Goal: Information Seeking & Learning: Learn about a topic

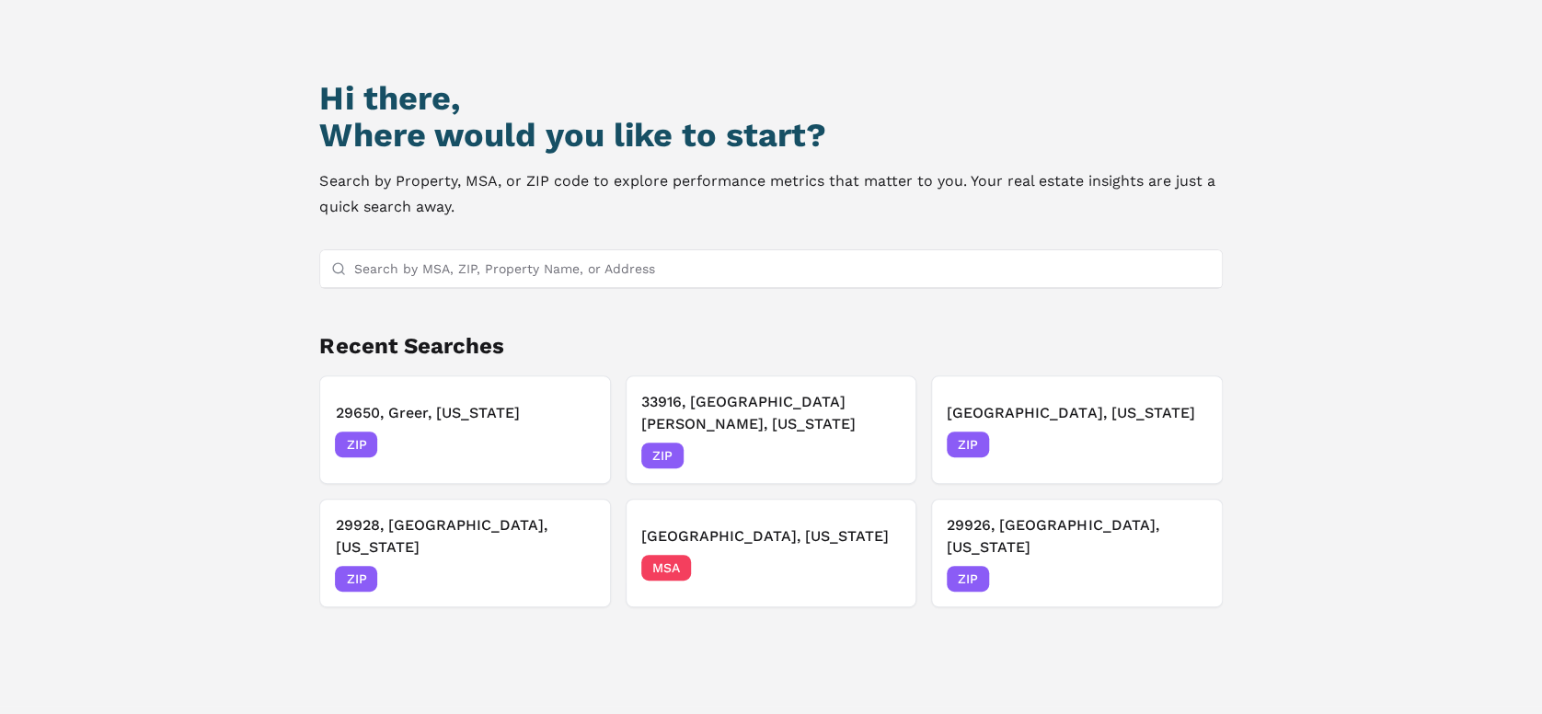
scroll to position [158, 0]
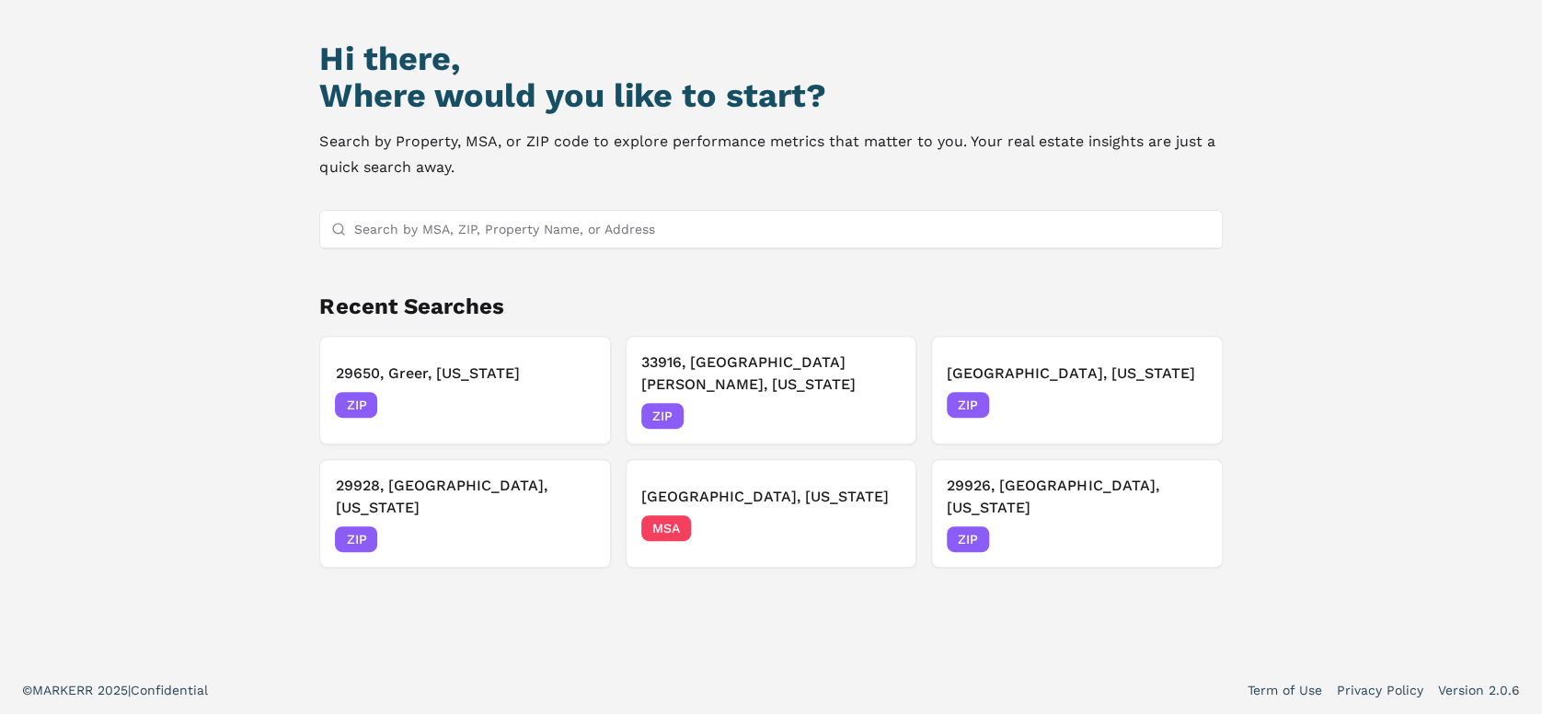
click at [553, 224] on input "Search by MSA, ZIP, Property Name, or Address" at bounding box center [781, 229] width 857 height 37
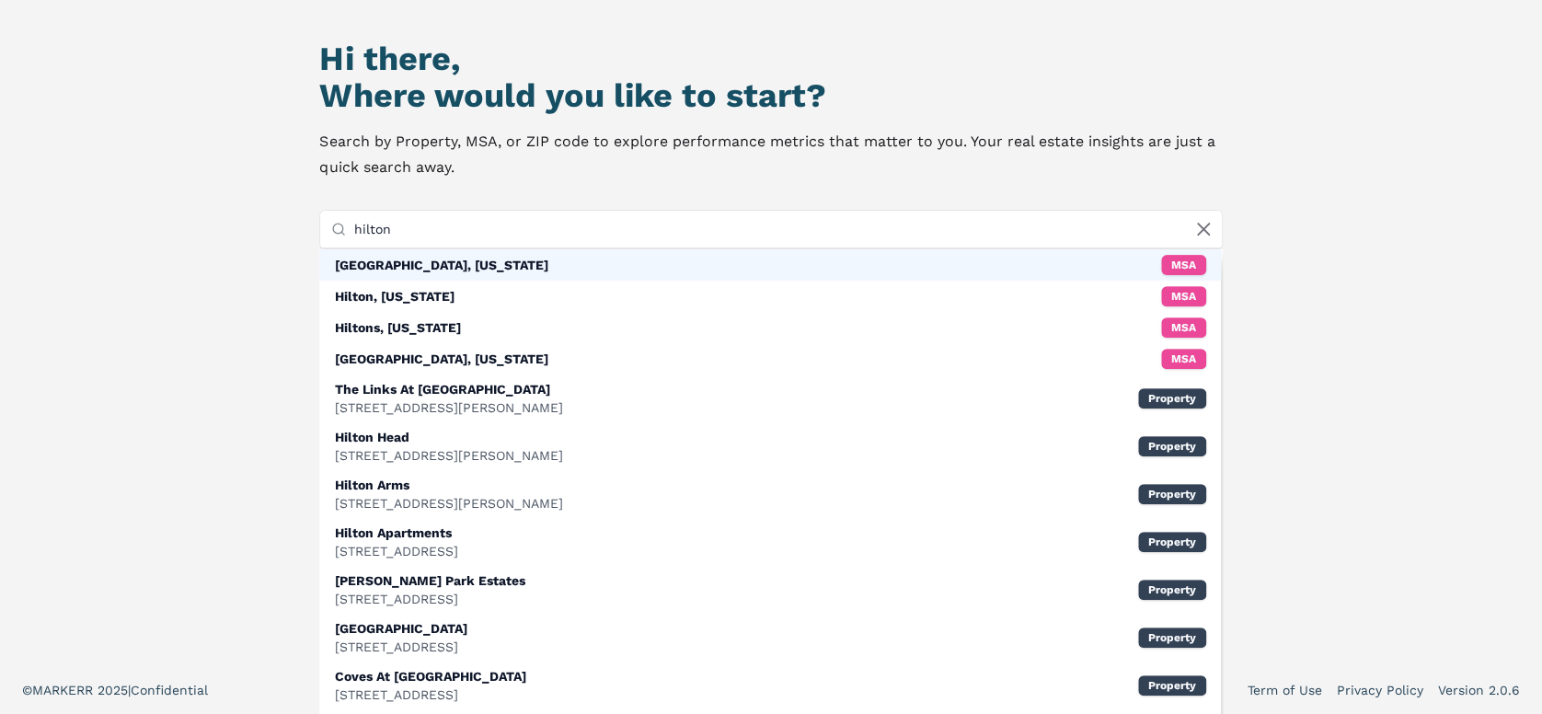
type input "hilton"
click at [483, 261] on div "Hilton Head Island, South Carolina" at bounding box center [440, 265] width 213 height 18
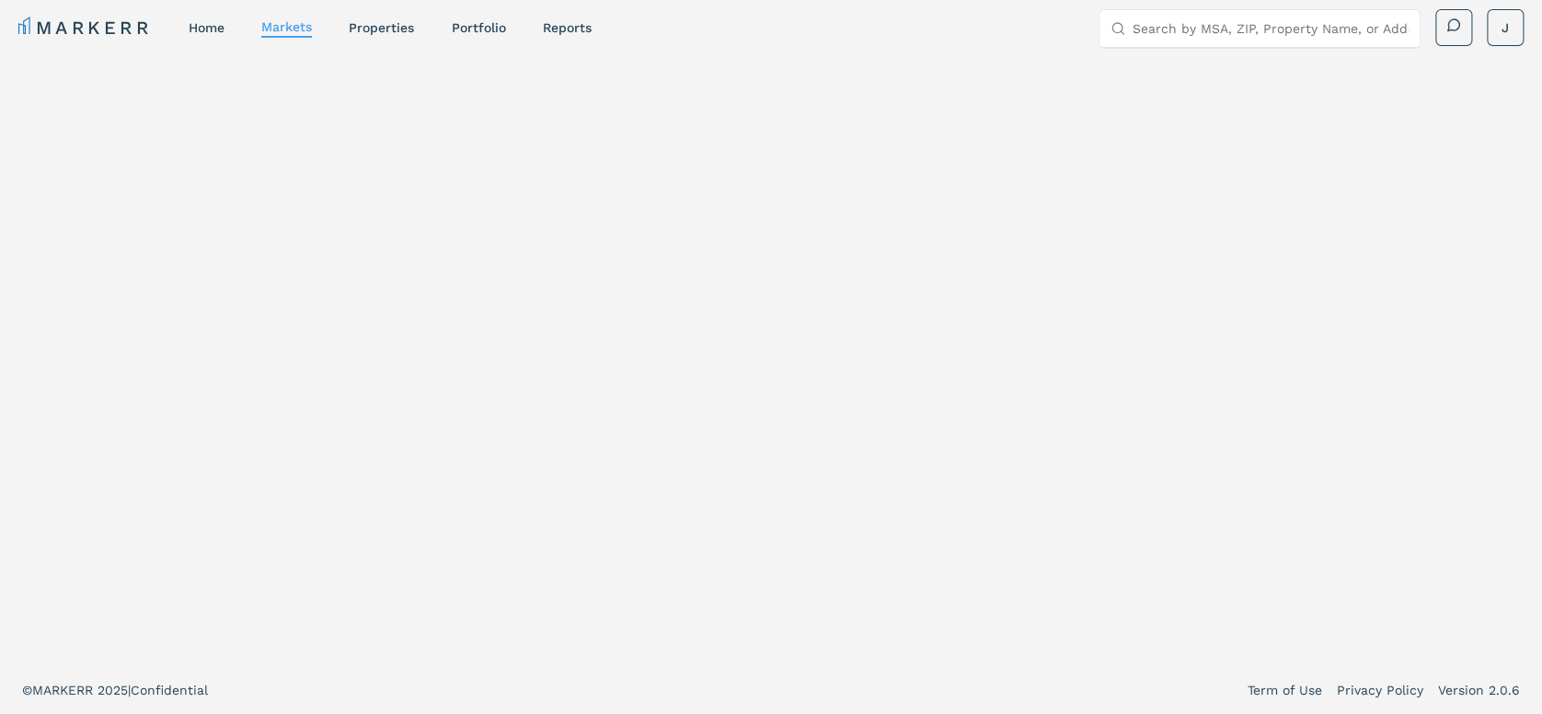
scroll to position [11, 0]
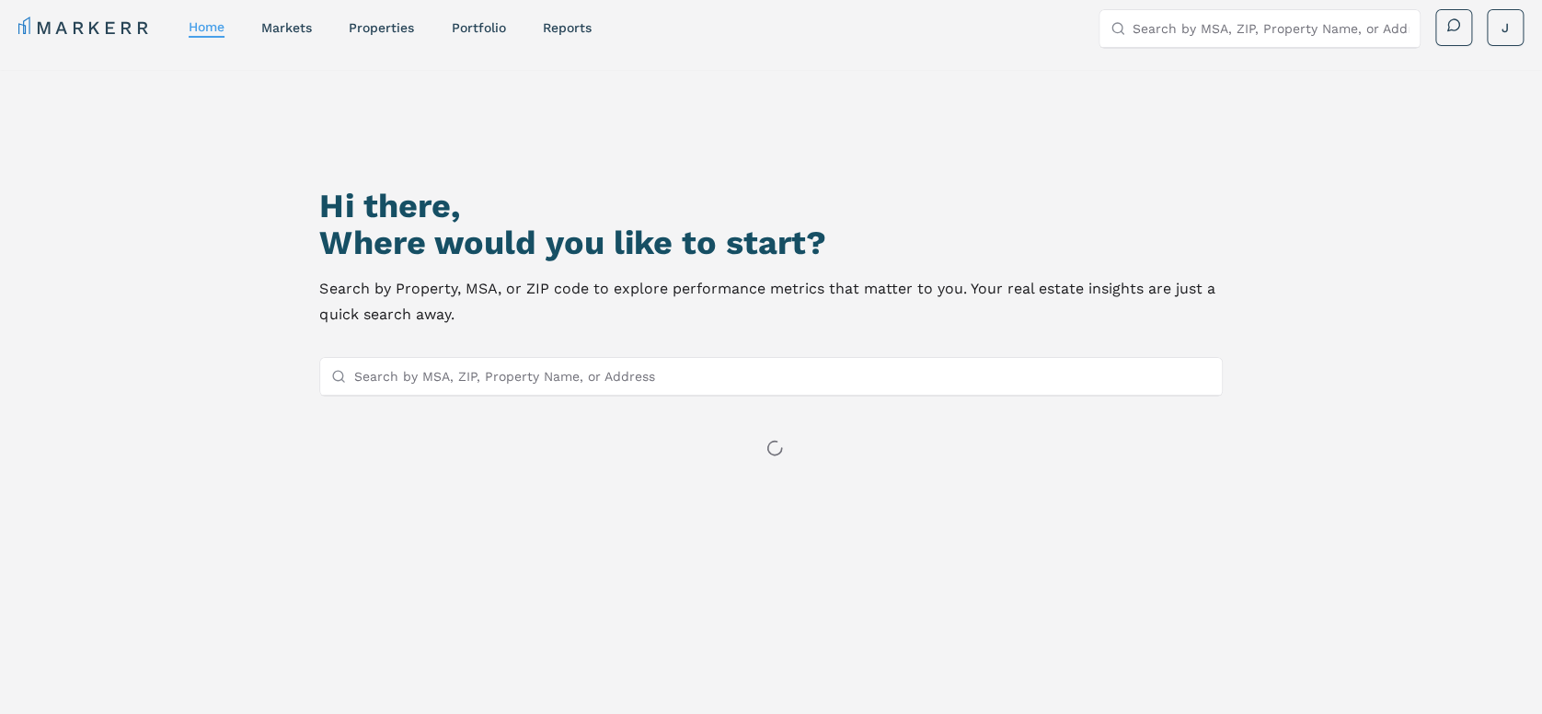
scroll to position [158, 0]
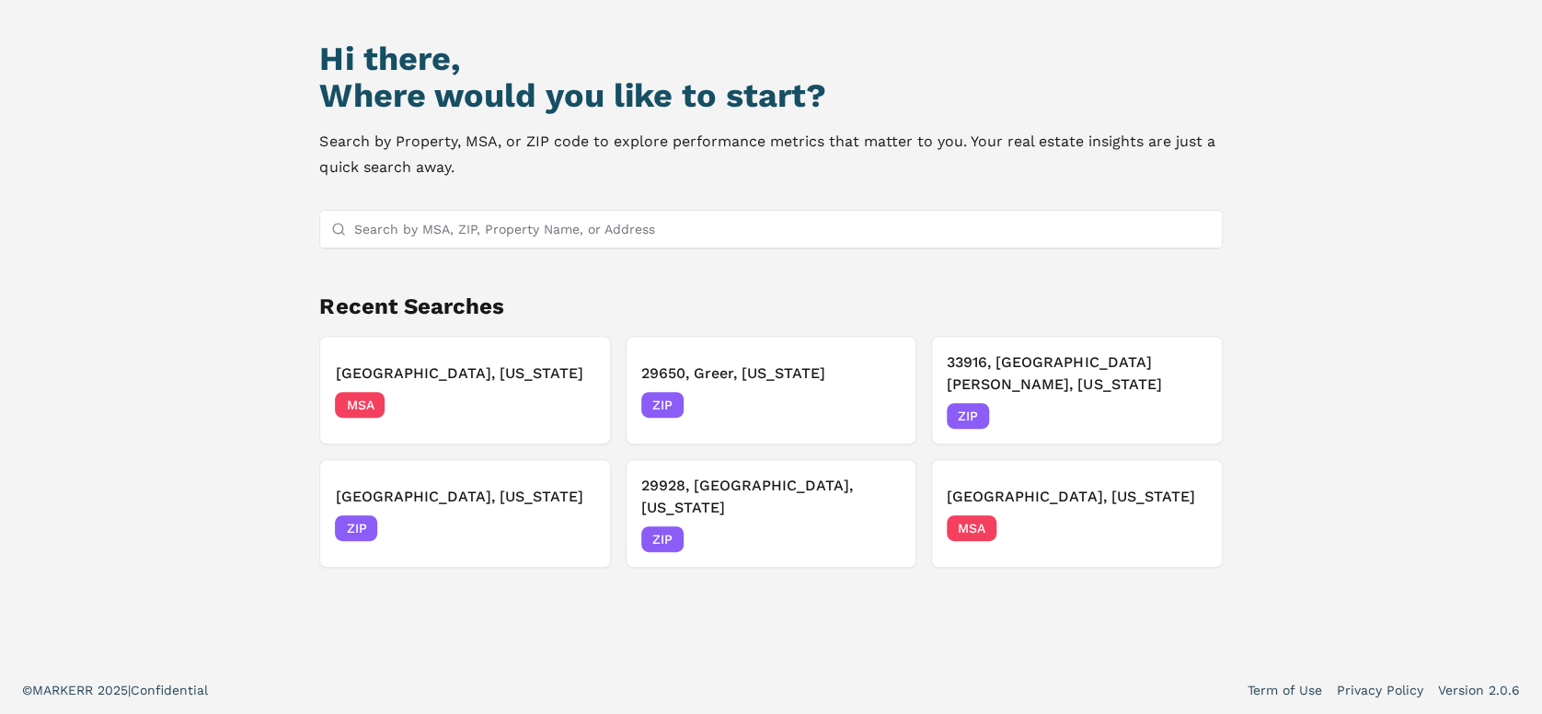
click at [458, 221] on input "Search by MSA, ZIP, Property Name, or Address" at bounding box center [781, 229] width 857 height 37
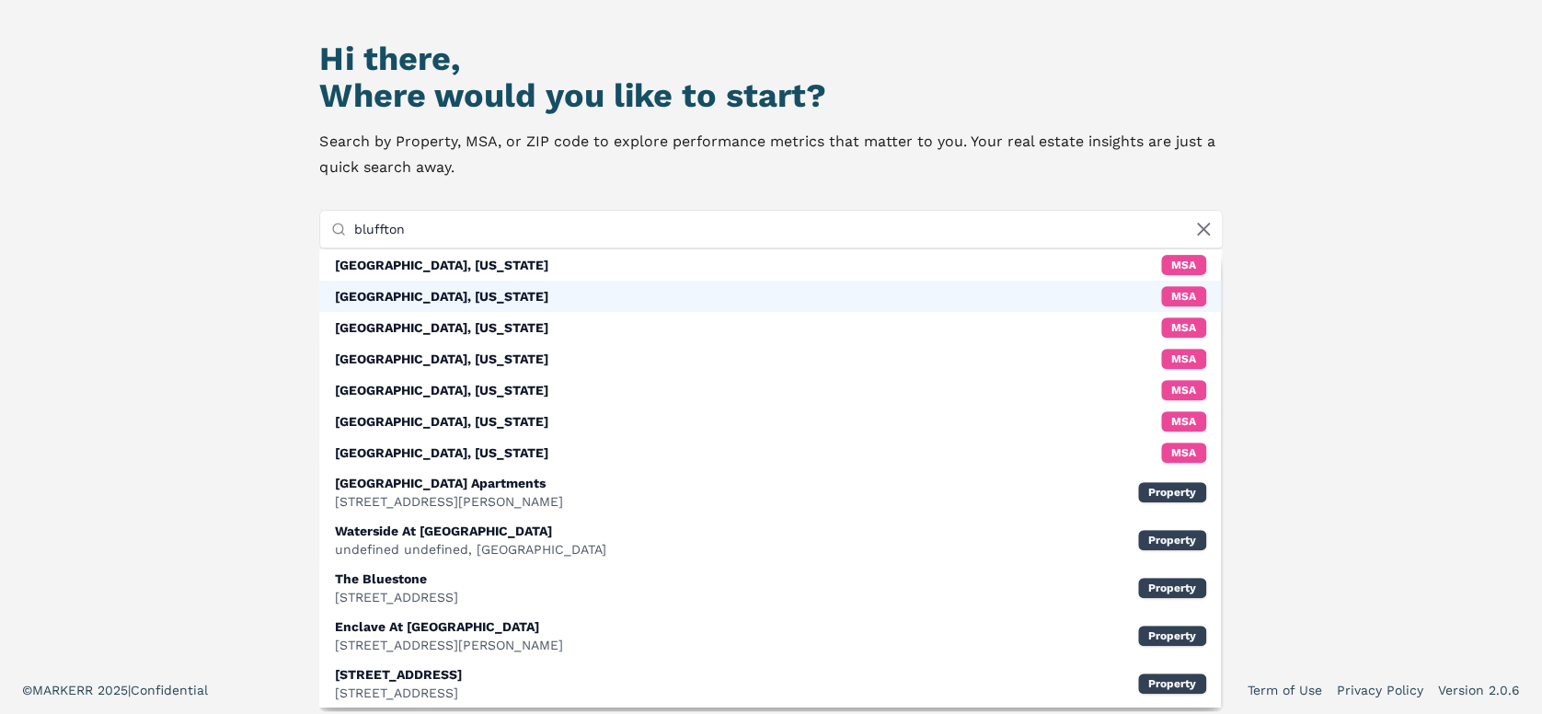
type input "bluffton"
click at [442, 287] on div "Bluffton, South Carolina" at bounding box center [440, 296] width 213 height 18
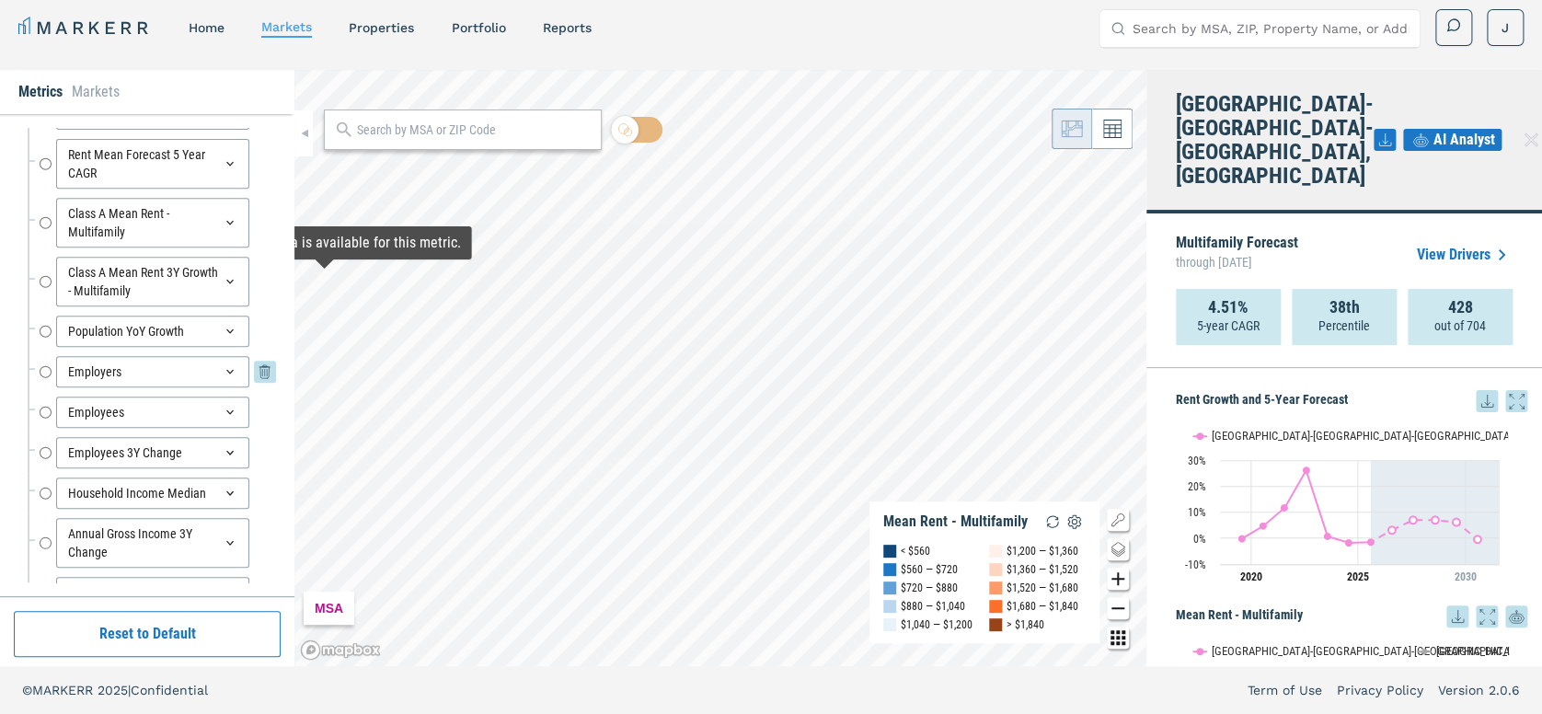
scroll to position [204, 0]
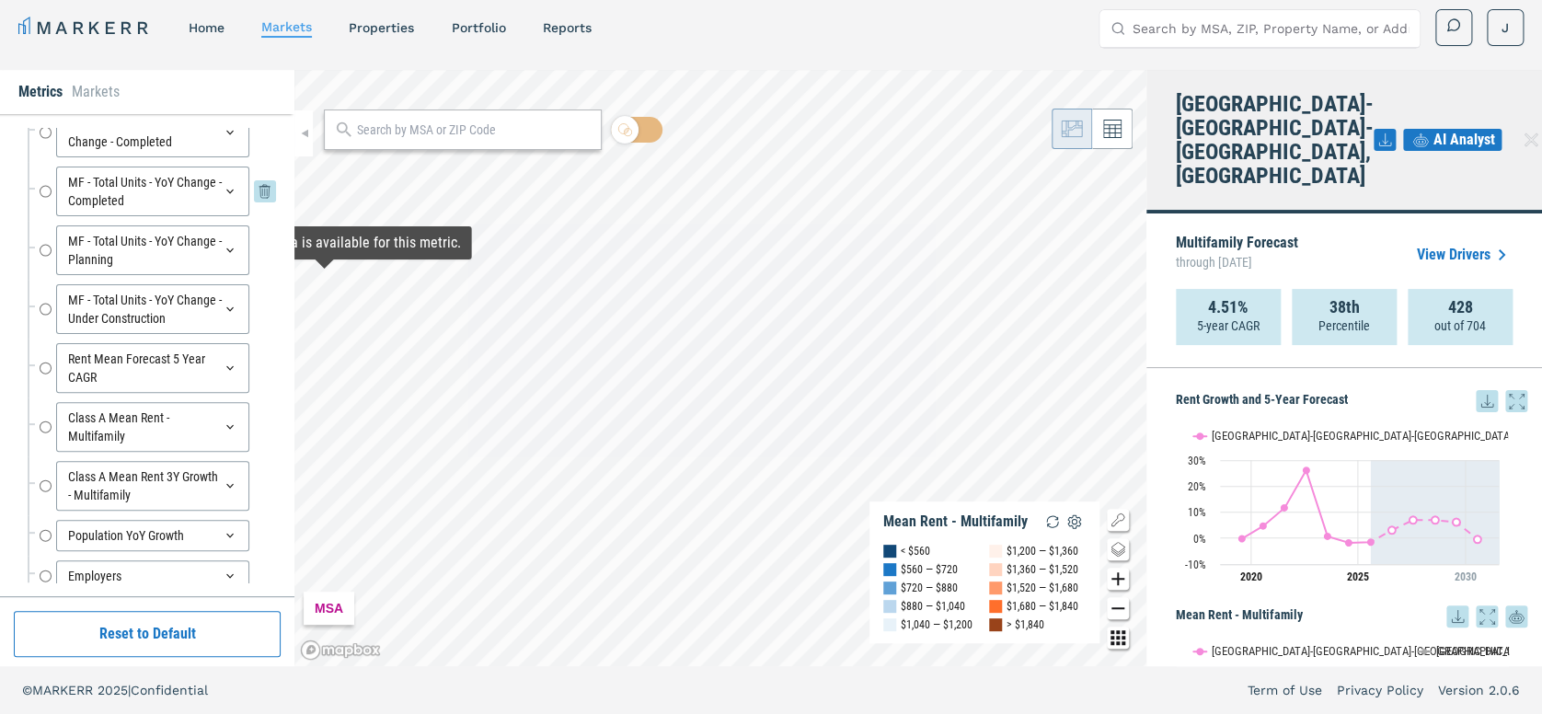
click at [226, 194] on icon at bounding box center [229, 192] width 7 height 5
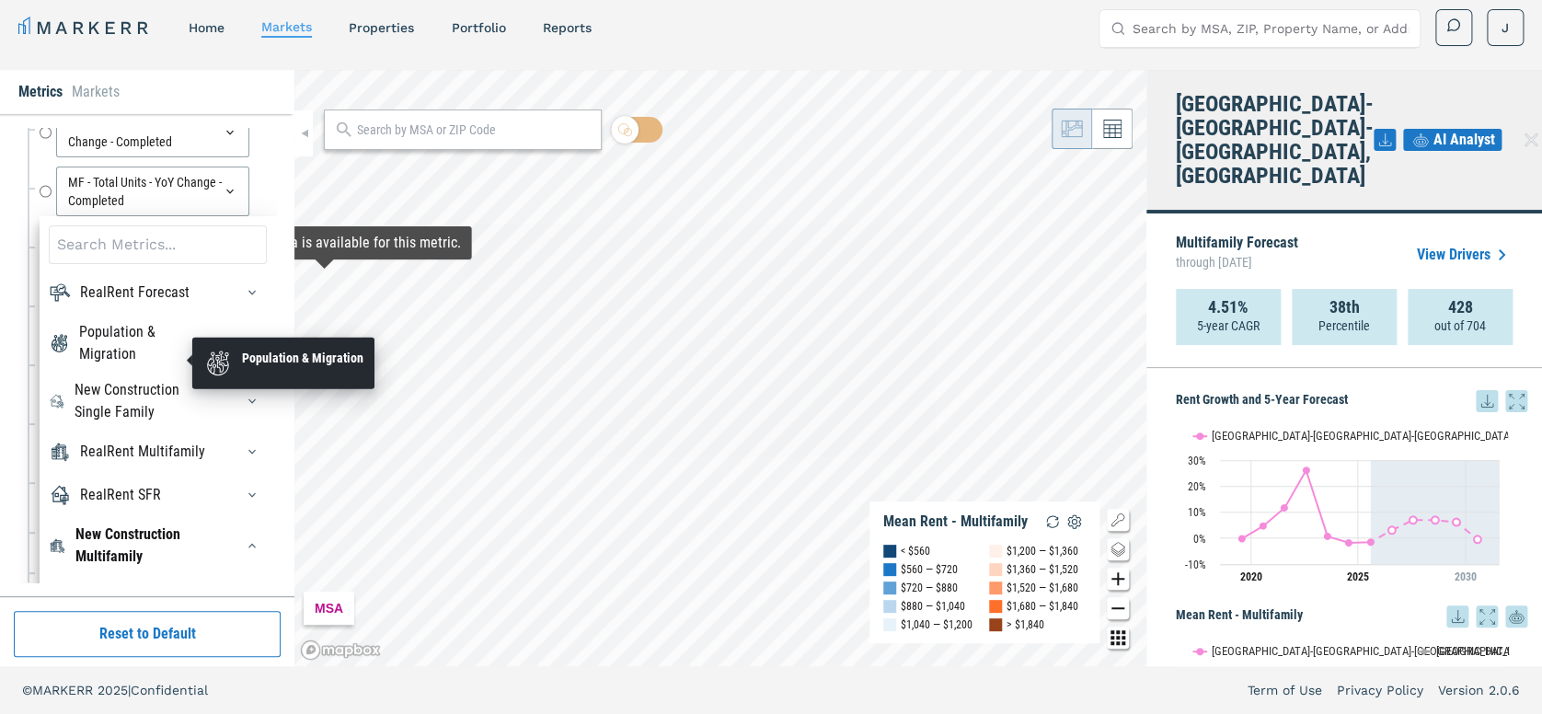
click at [113, 354] on div "Population & Migration" at bounding box center [145, 343] width 132 height 44
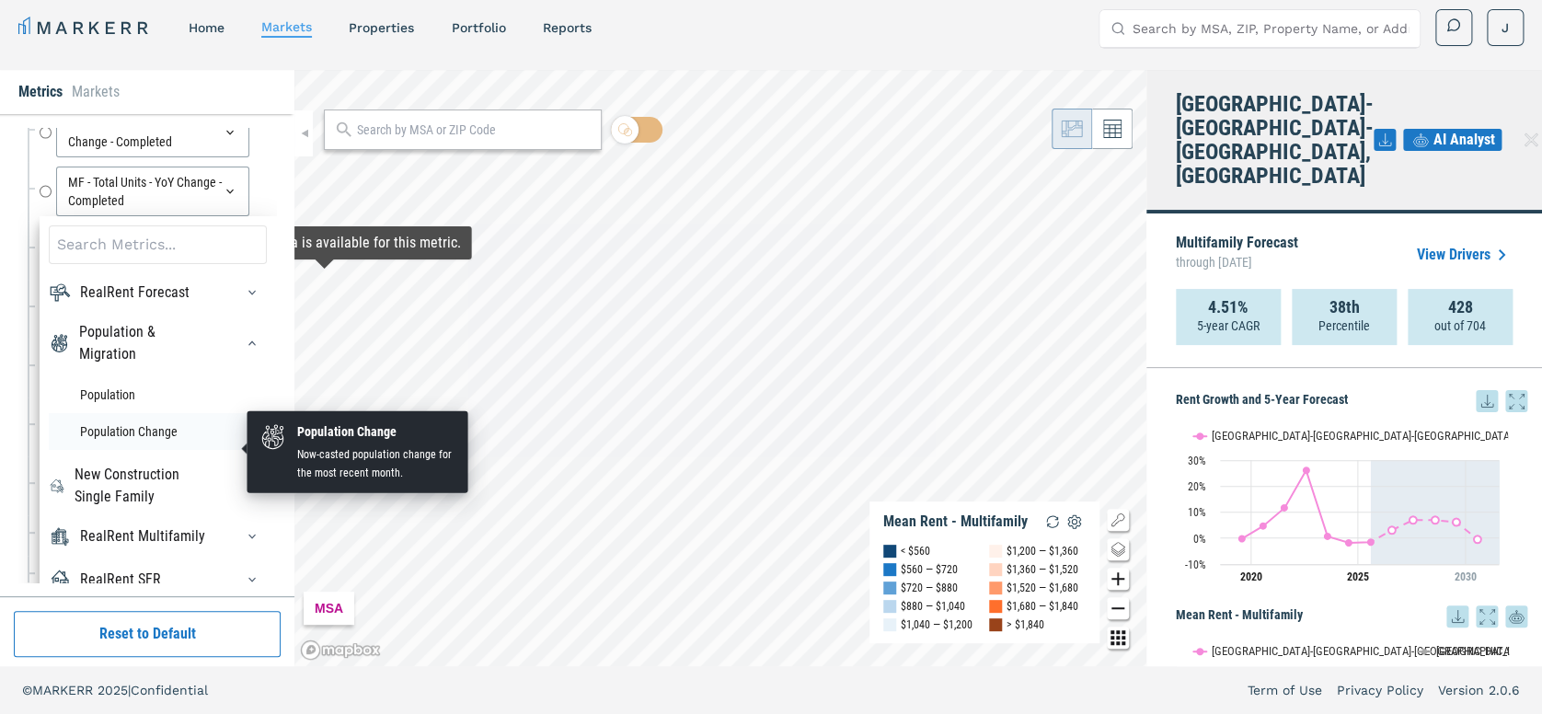
click at [122, 449] on li "Population Change" at bounding box center [158, 431] width 218 height 37
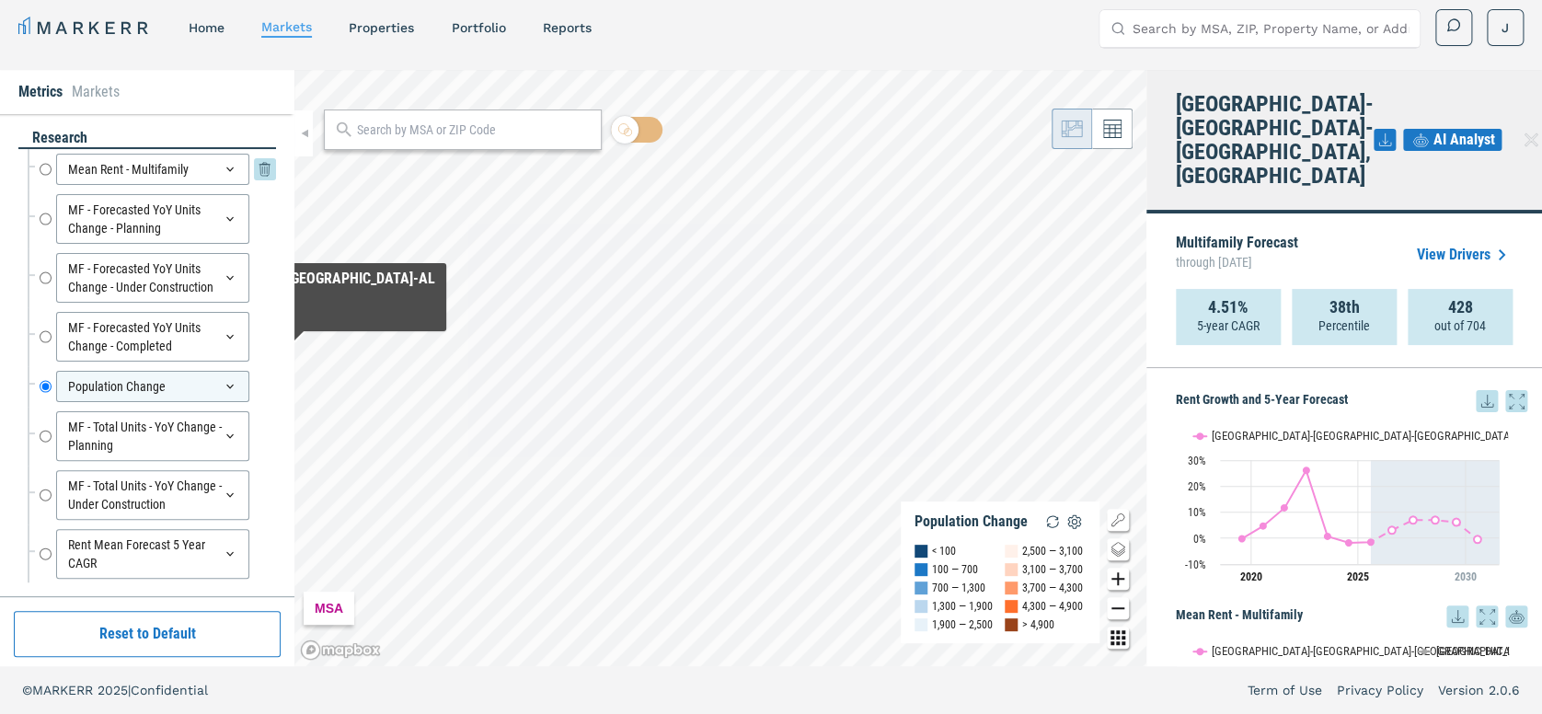
click at [223, 169] on icon at bounding box center [230, 169] width 15 height 15
click at [223, 344] on icon at bounding box center [230, 336] width 15 height 15
